Goal: Transaction & Acquisition: Purchase product/service

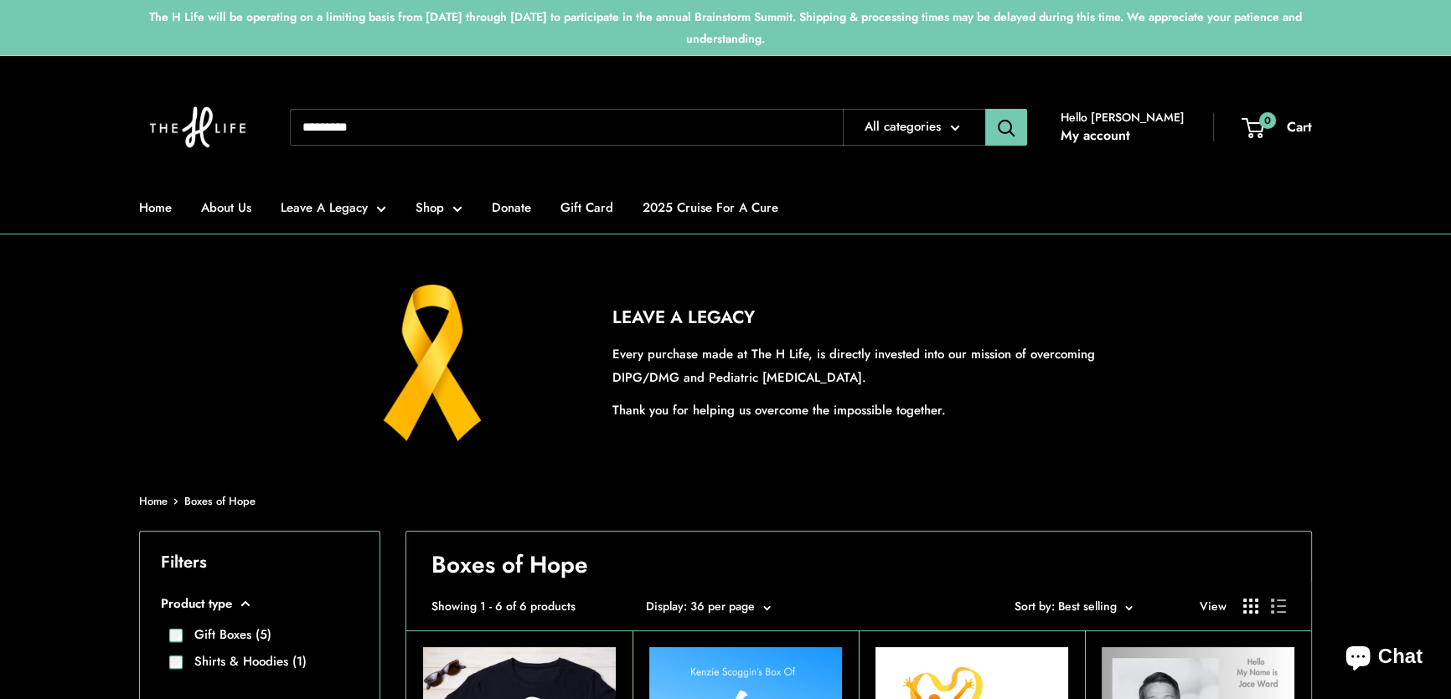
drag, startPoint x: 489, startPoint y: 126, endPoint x: 493, endPoint y: 108, distance: 18.9
click at [489, 126] on input "Search..." at bounding box center [566, 127] width 553 height 37
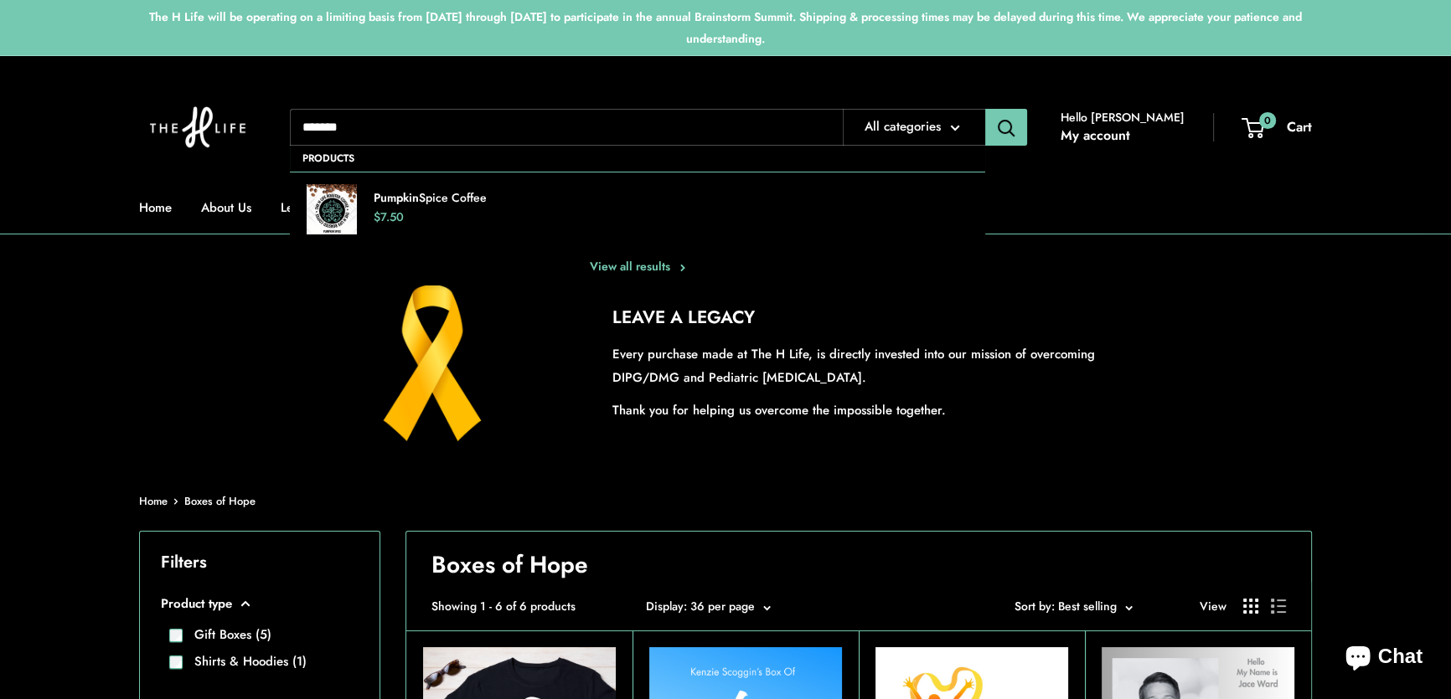
type input "*******"
click at [985, 109] on button "Search" at bounding box center [1006, 127] width 42 height 37
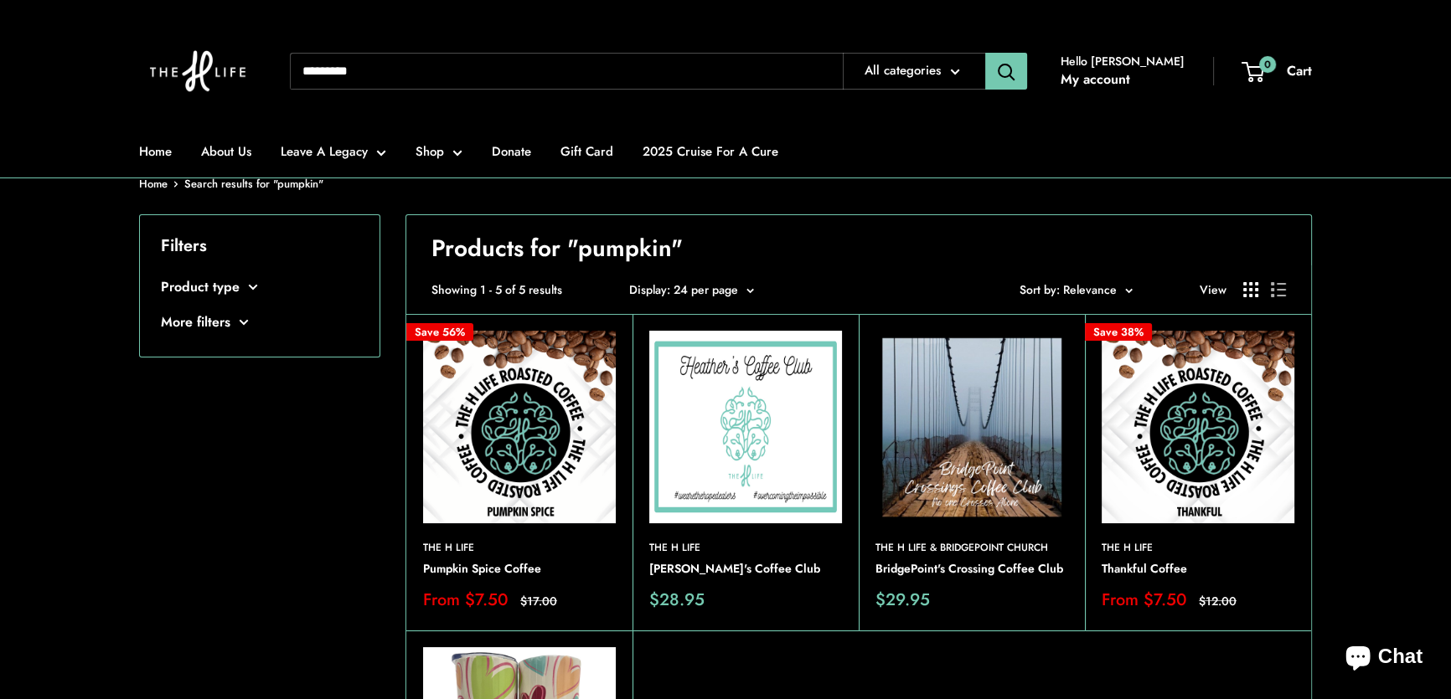
scroll to position [75, 0]
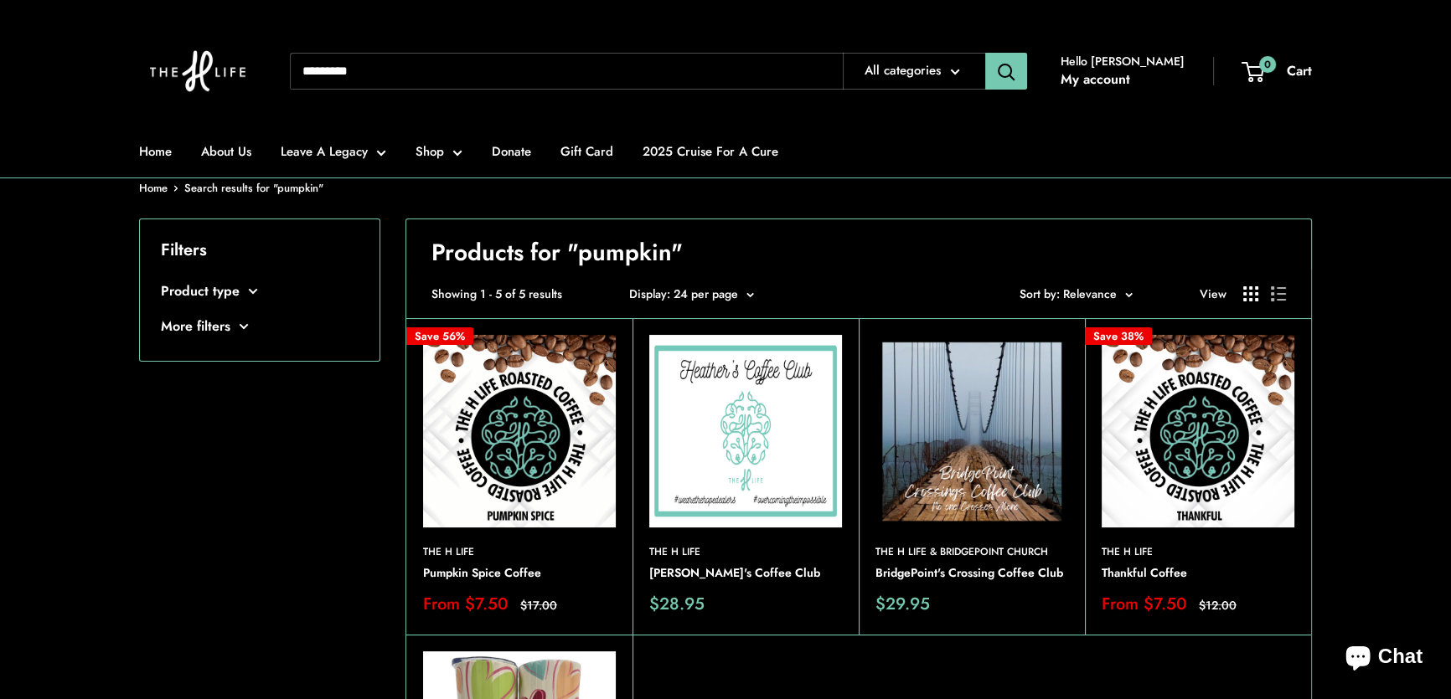
click at [771, 426] on img at bounding box center [745, 431] width 193 height 193
click at [0, 0] on img at bounding box center [0, 0] width 0 height 0
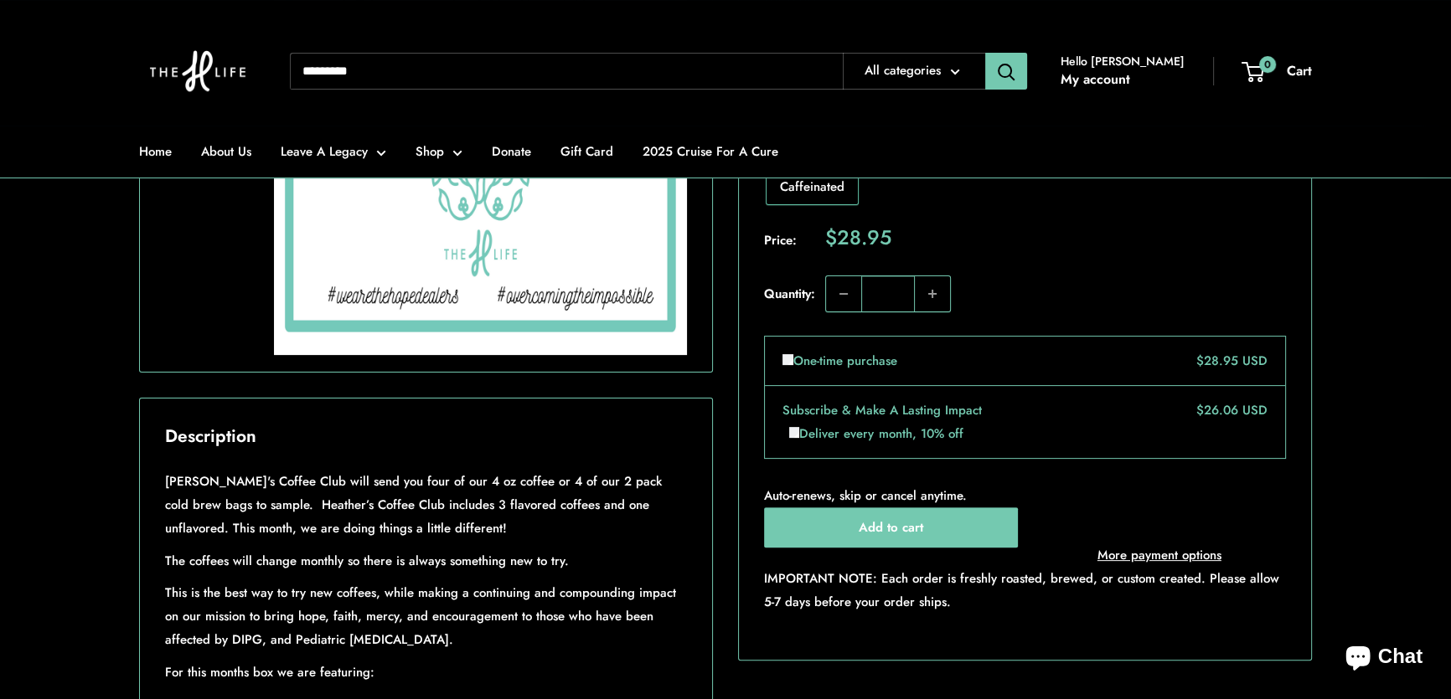
scroll to position [989, 0]
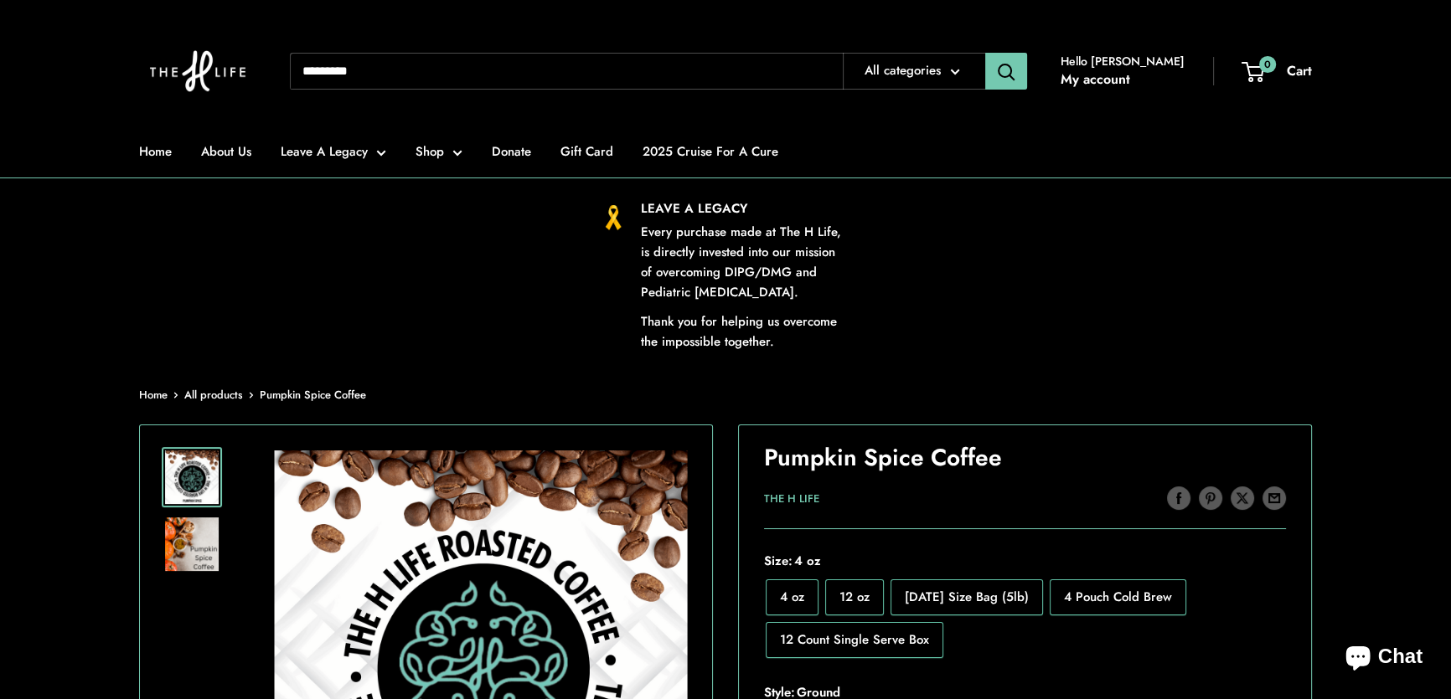
scroll to position [228, 0]
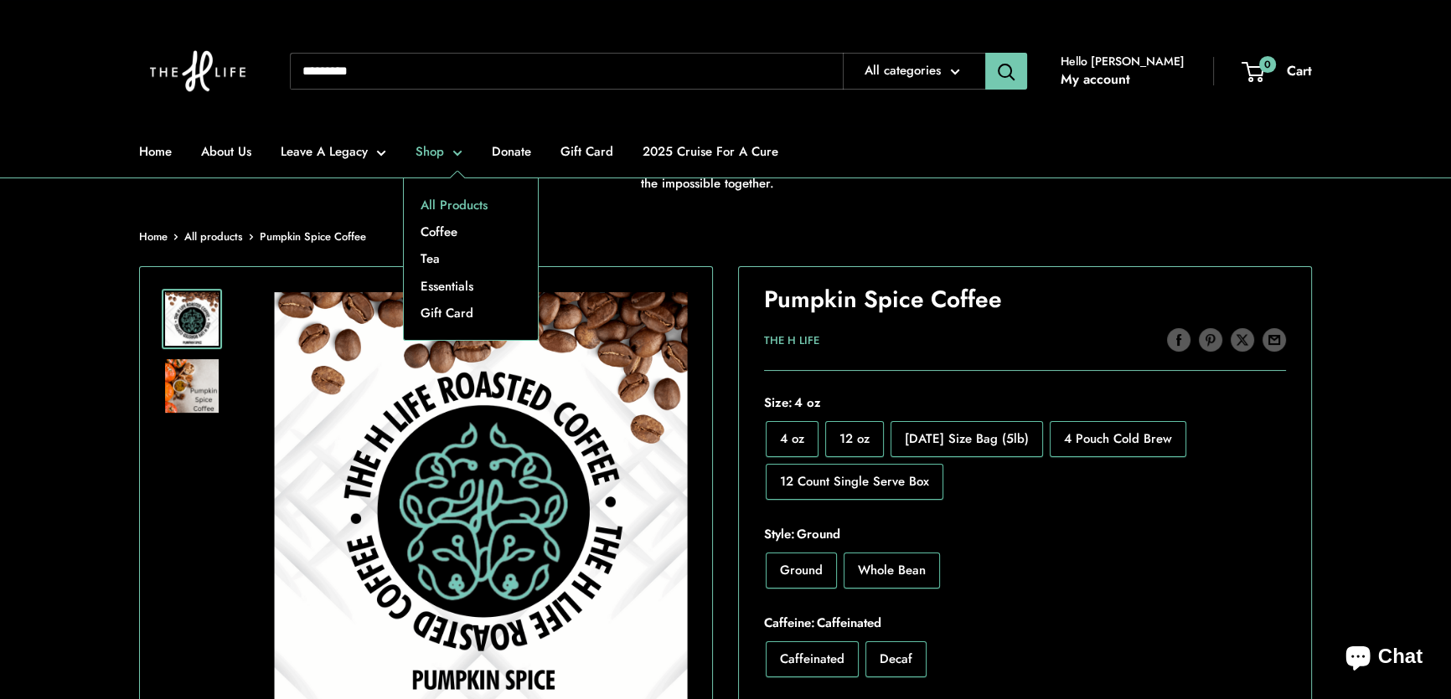
click at [439, 203] on link "All Products" at bounding box center [471, 205] width 134 height 27
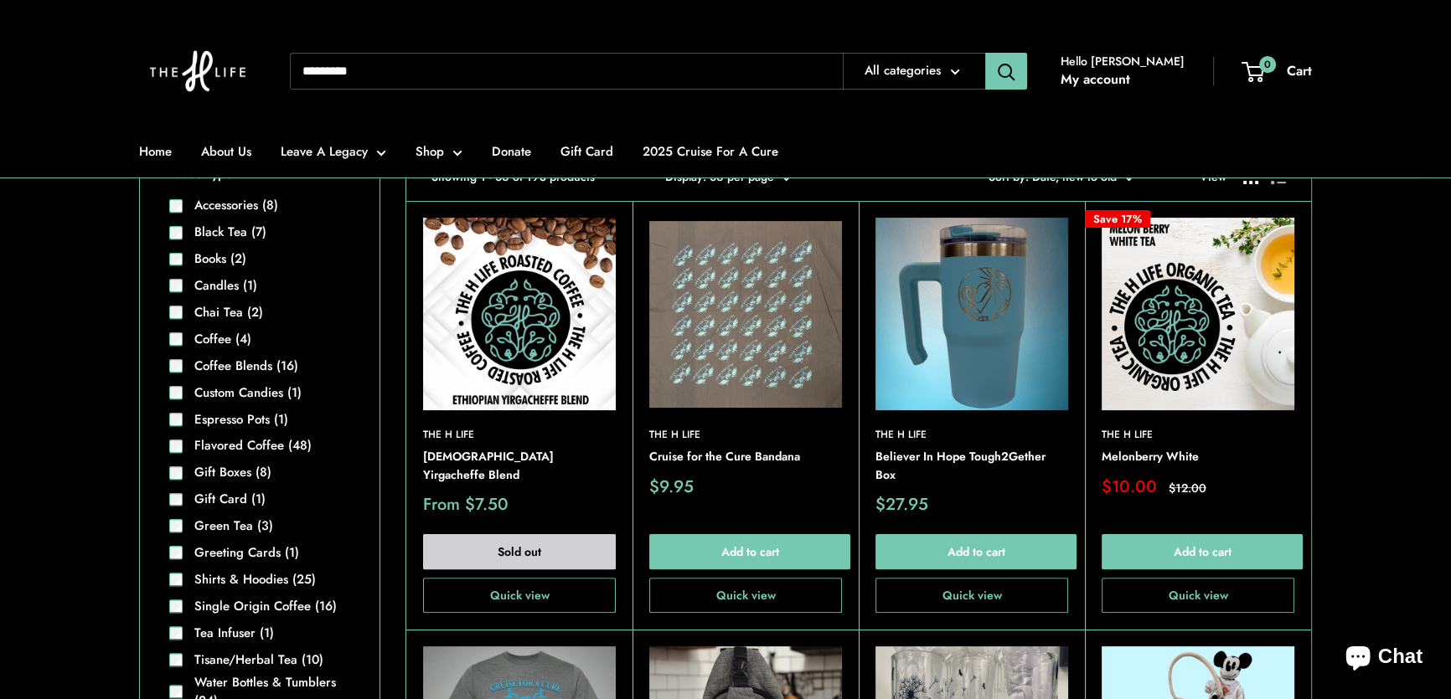
scroll to position [457, 0]
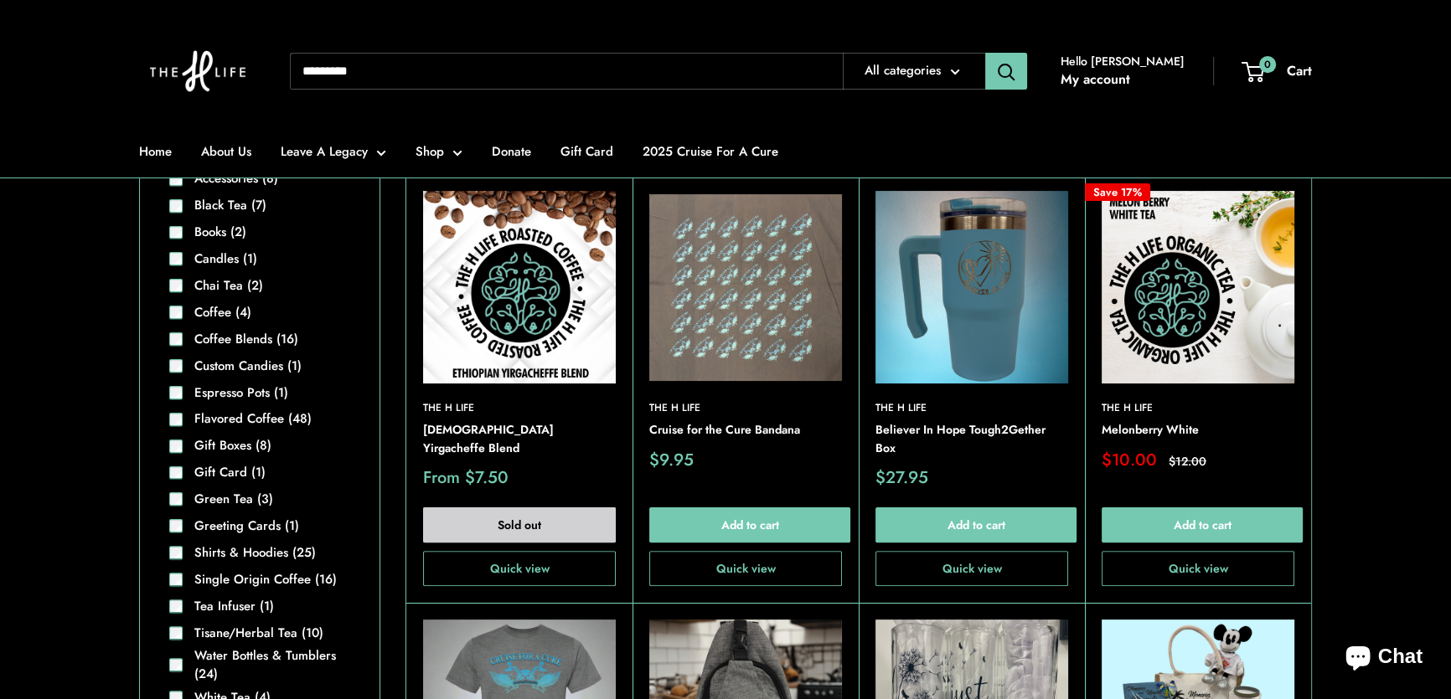
click at [514, 279] on img at bounding box center [519, 287] width 193 height 193
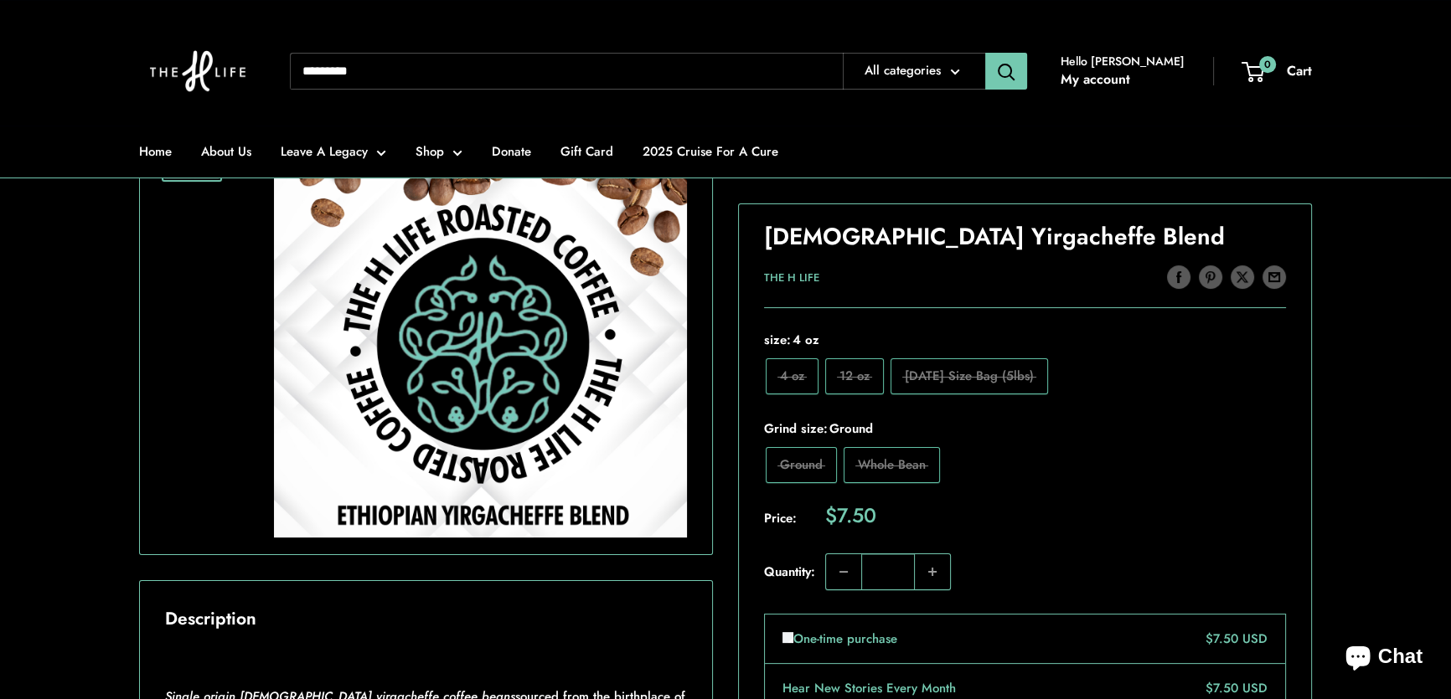
scroll to position [228, 0]
